Goal: Information Seeking & Learning: Learn about a topic

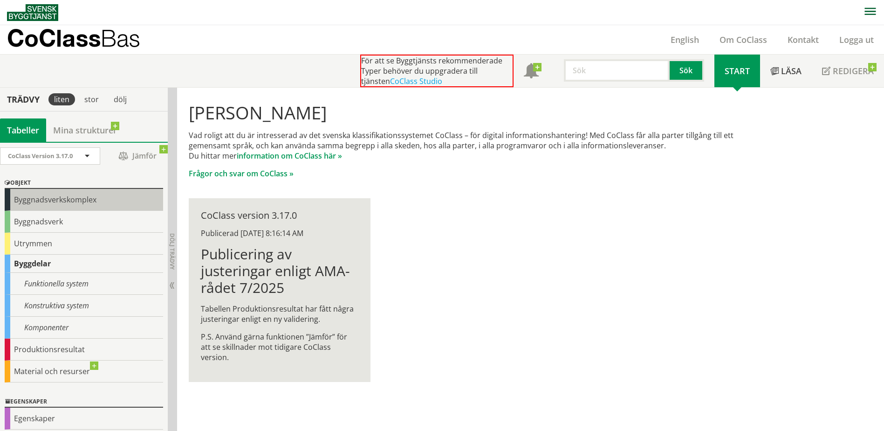
click at [73, 202] on div "Byggnadsverkskomplex" at bounding box center [84, 200] width 158 height 22
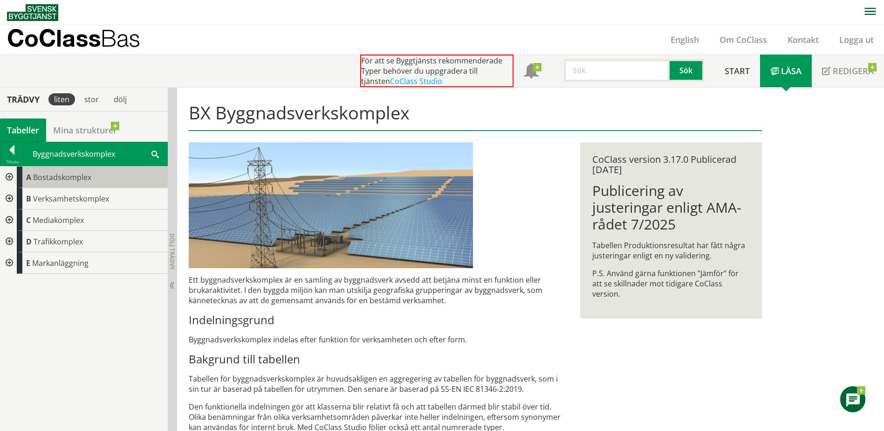
click at [75, 184] on div "A Bostadskomplex" at bounding box center [92, 176] width 151 height 21
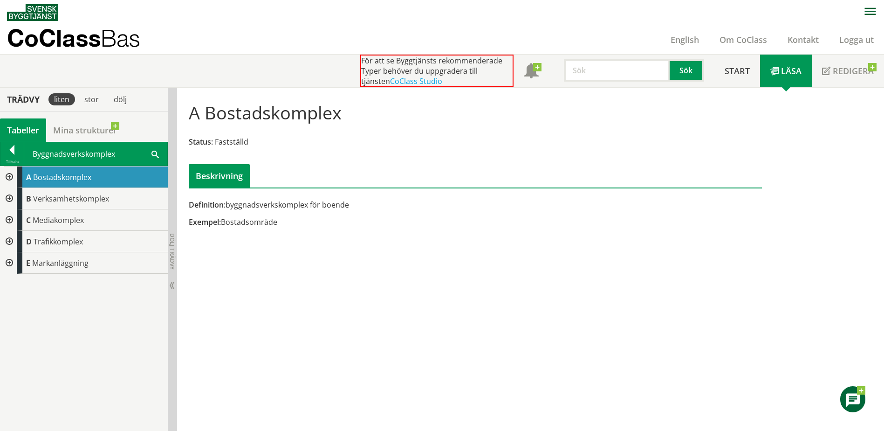
click at [10, 177] on div at bounding box center [8, 176] width 17 height 21
click at [16, 195] on div at bounding box center [15, 198] width 17 height 21
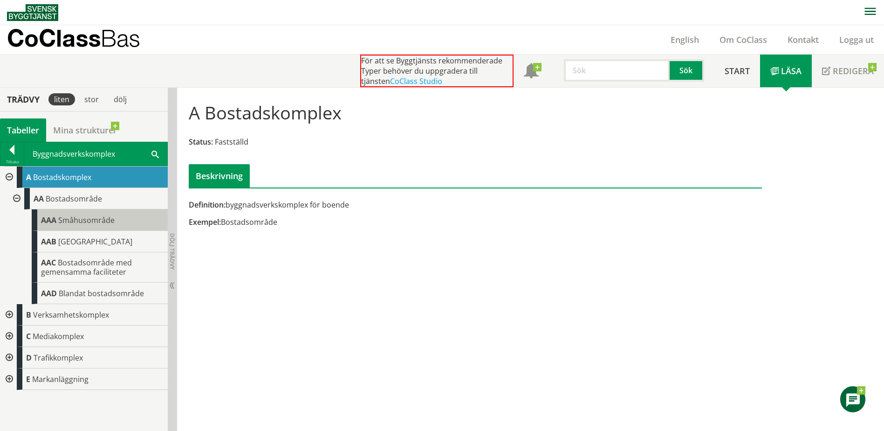
click at [51, 222] on span "AAA" at bounding box center [48, 220] width 15 height 10
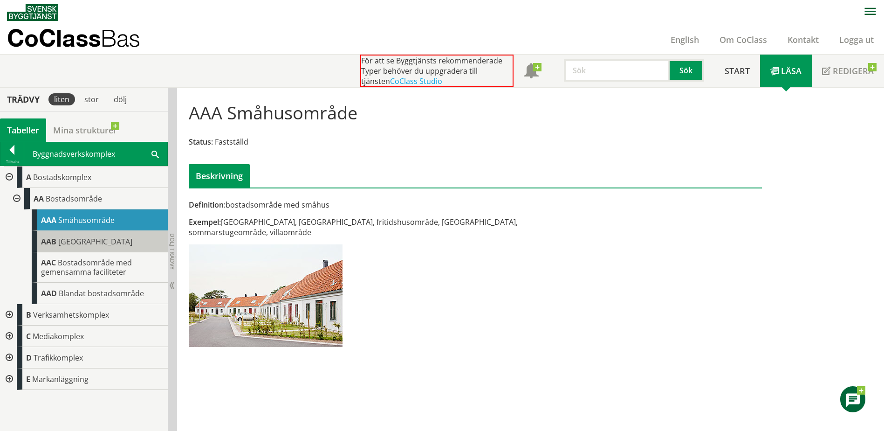
click at [81, 240] on span "Flerbostadshusområde" at bounding box center [95, 241] width 74 height 10
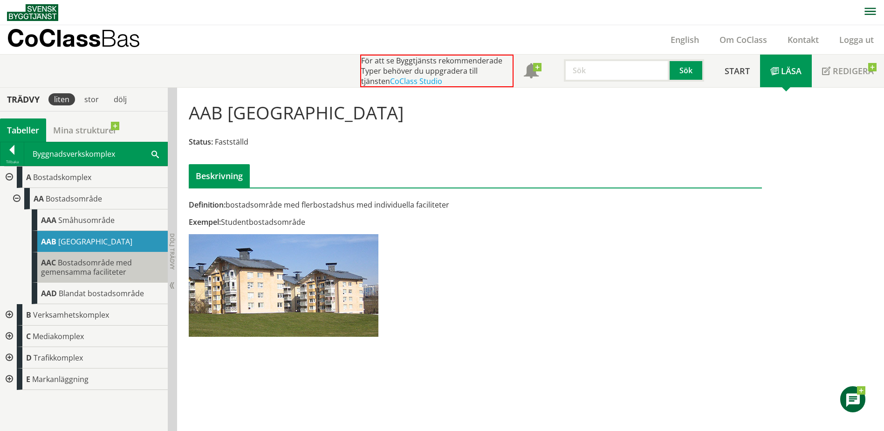
click at [79, 266] on span "Bostadsområde med gemensamma faciliteter" at bounding box center [86, 267] width 91 height 20
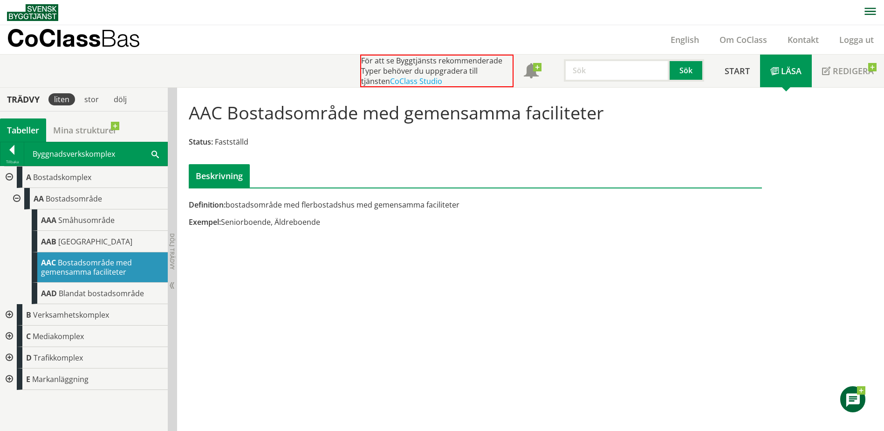
click at [11, 311] on div at bounding box center [8, 314] width 17 height 21
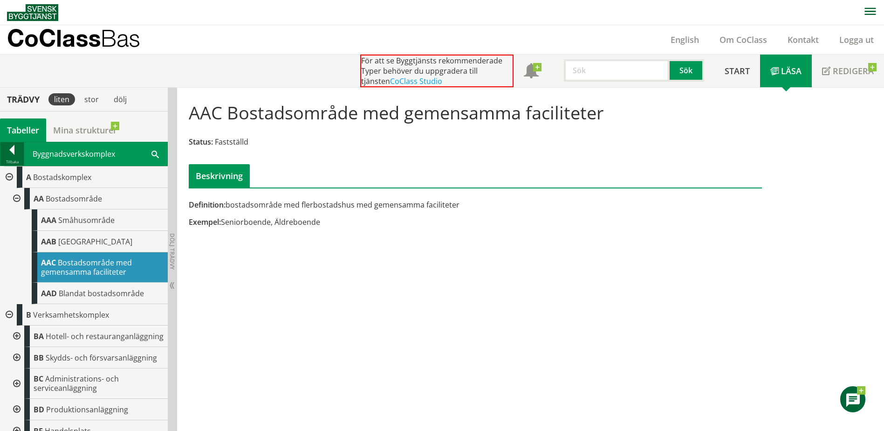
click at [15, 151] on div at bounding box center [11, 151] width 23 height 13
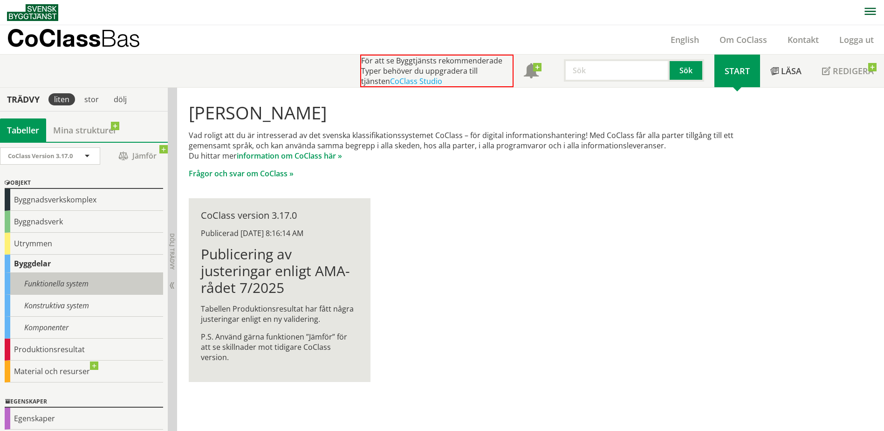
click at [58, 287] on div "Funktionella system" at bounding box center [84, 284] width 158 height 22
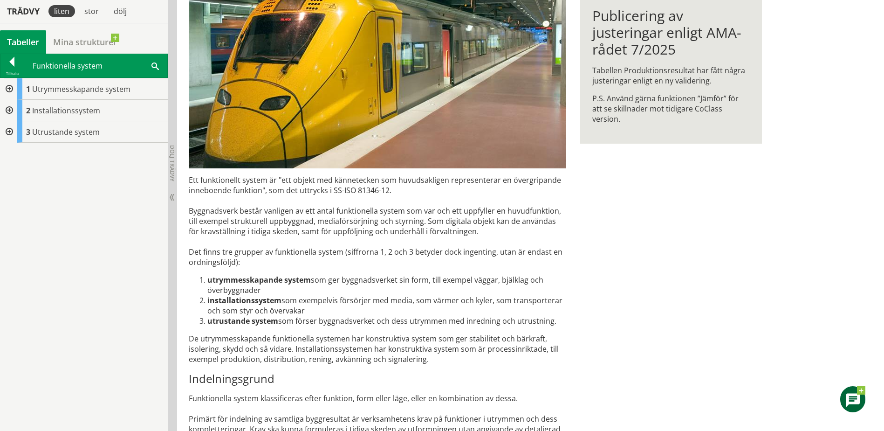
scroll to position [174, 0]
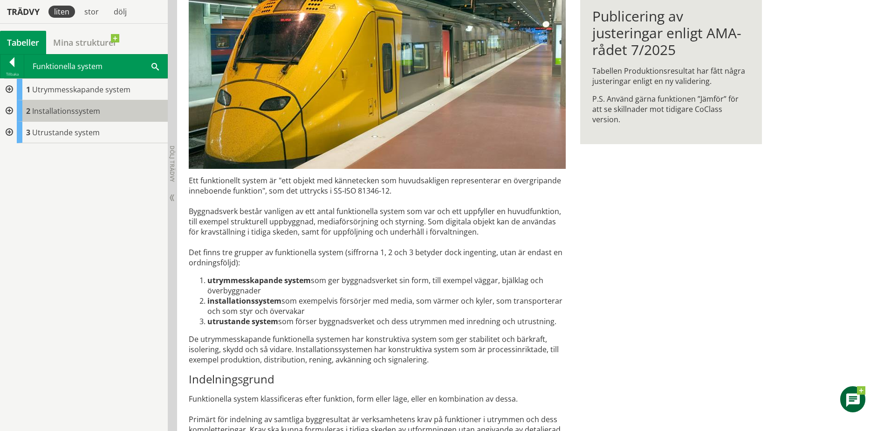
click at [18, 112] on div "2 Installationssystem" at bounding box center [92, 110] width 151 height 21
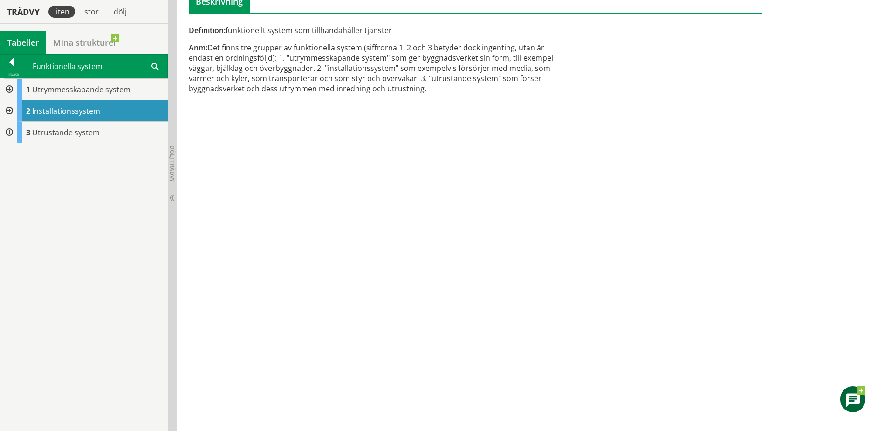
click at [9, 110] on div at bounding box center [8, 110] width 17 height 21
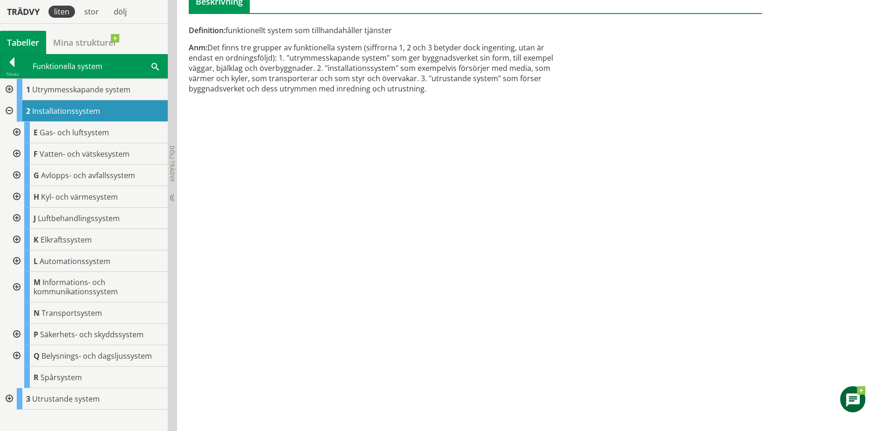
click at [12, 396] on div at bounding box center [8, 398] width 17 height 21
click at [18, 131] on div at bounding box center [15, 132] width 17 height 21
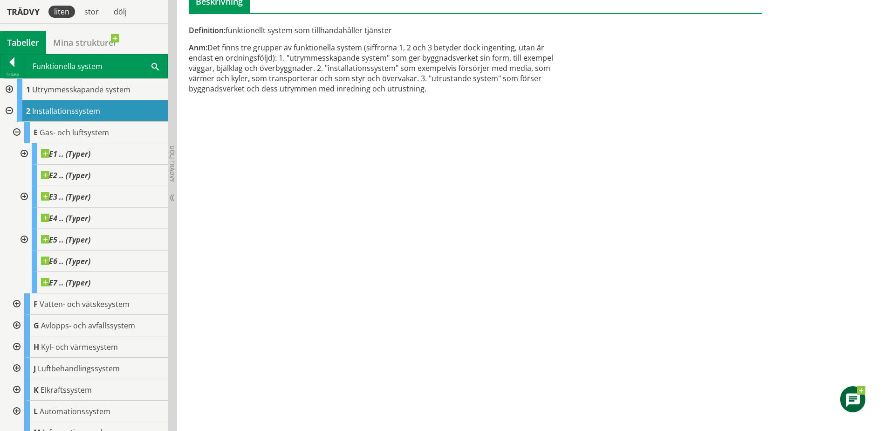
click at [22, 150] on div at bounding box center [23, 153] width 17 height 21
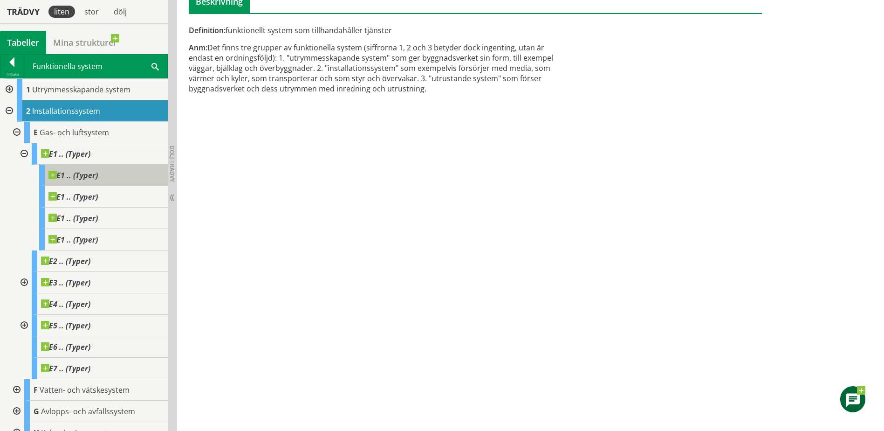
click at [98, 171] on span at bounding box center [98, 171] width 0 height 0
click at [65, 174] on span "E1 .. (Typer)" at bounding box center [72, 175] width 49 height 9
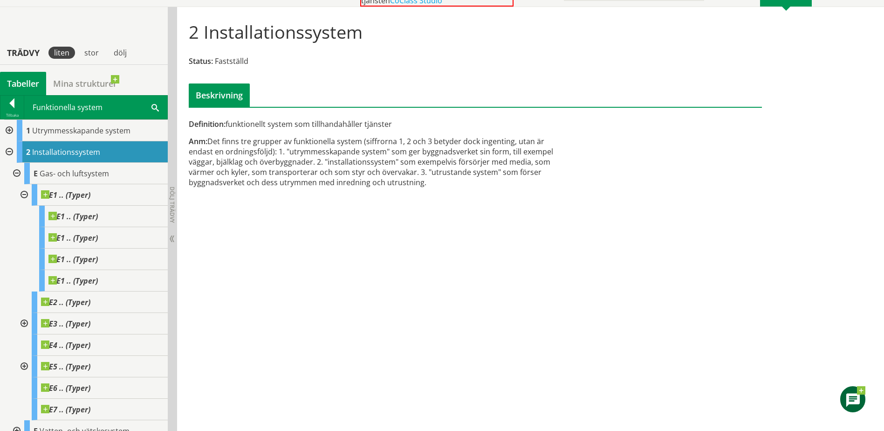
scroll to position [34, 0]
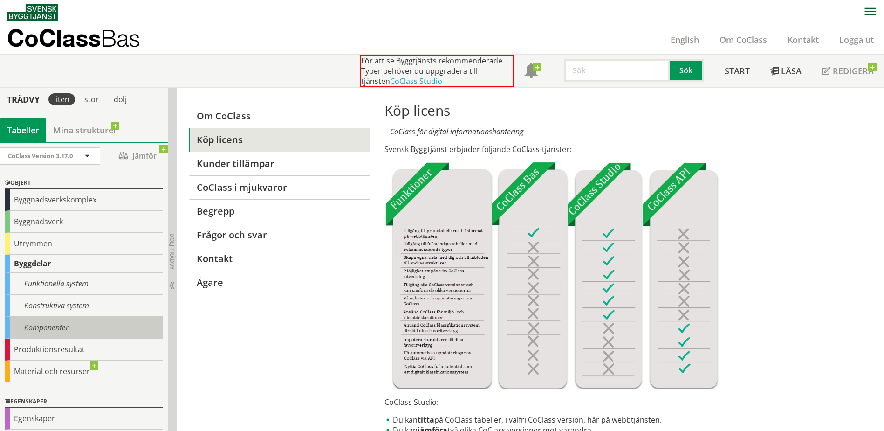
scroll to position [47, 0]
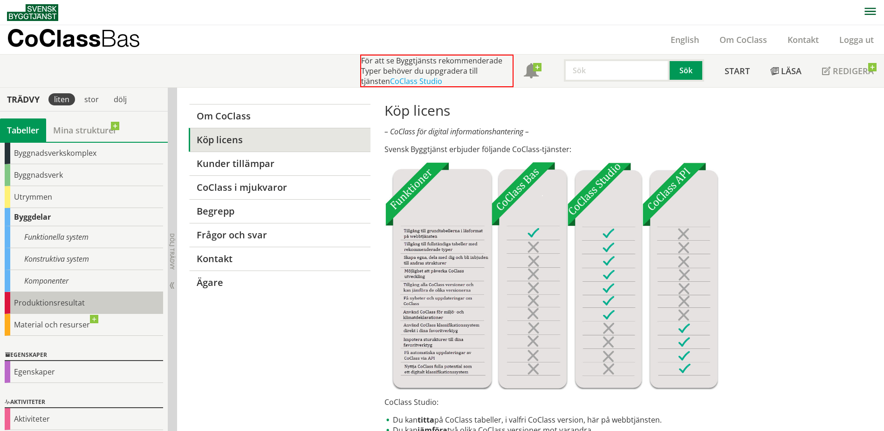
click at [43, 307] on div "Produktionsresultat" at bounding box center [84, 303] width 158 height 22
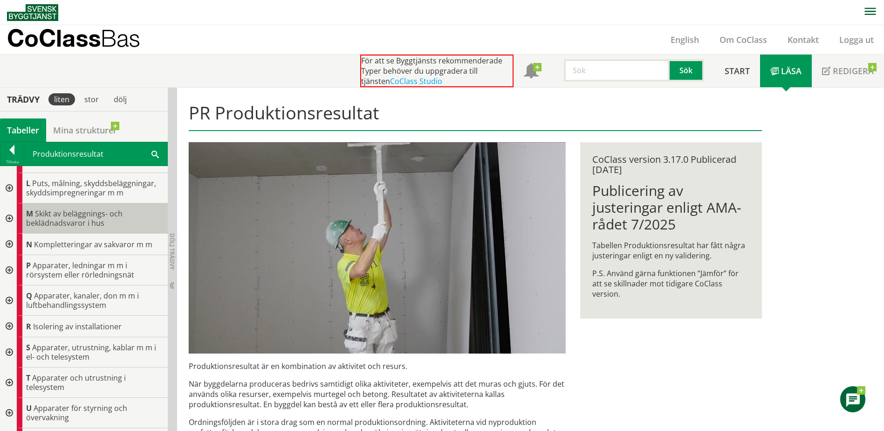
scroll to position [326, 0]
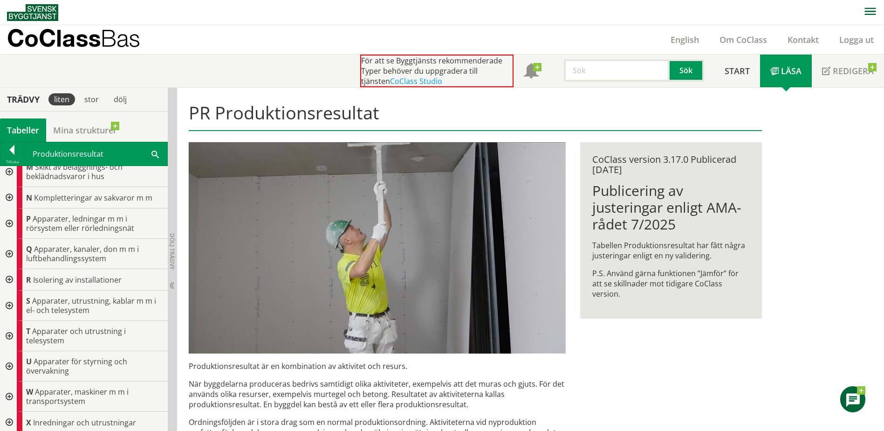
click at [8, 252] on div at bounding box center [8, 254] width 17 height 30
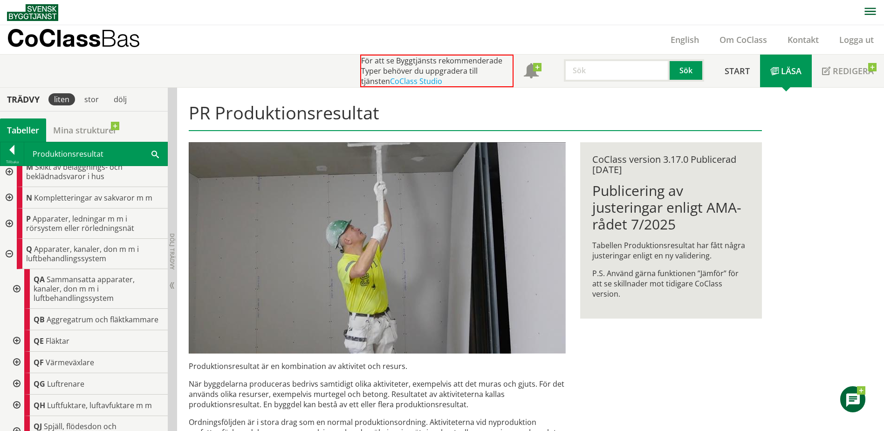
click at [16, 288] on div at bounding box center [15, 289] width 17 height 40
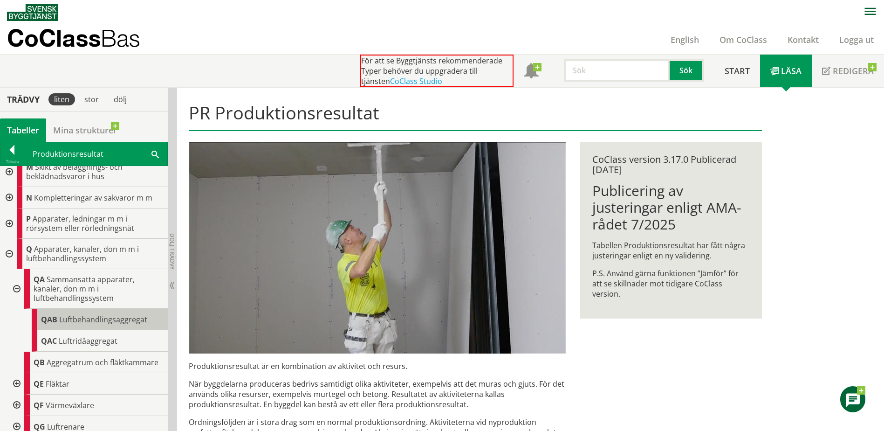
click at [72, 325] on div "QAB Luftbehandlingsaggregat" at bounding box center [100, 319] width 136 height 21
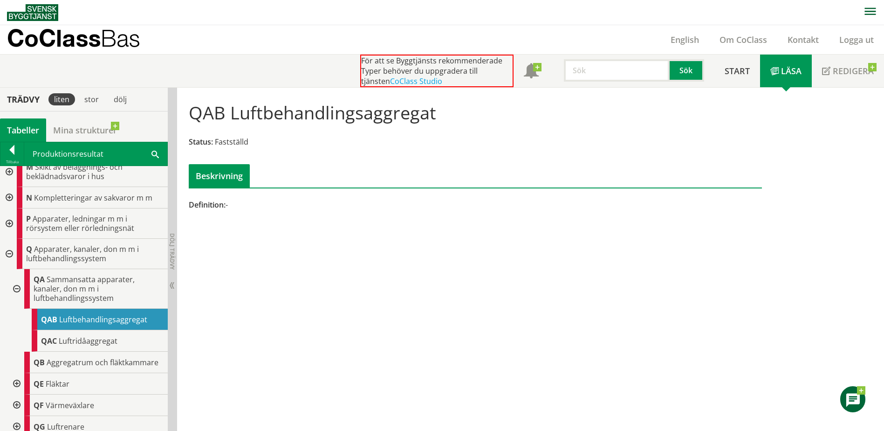
click at [30, 12] on img at bounding box center [32, 12] width 51 height 17
